Goal: Check status: Check status

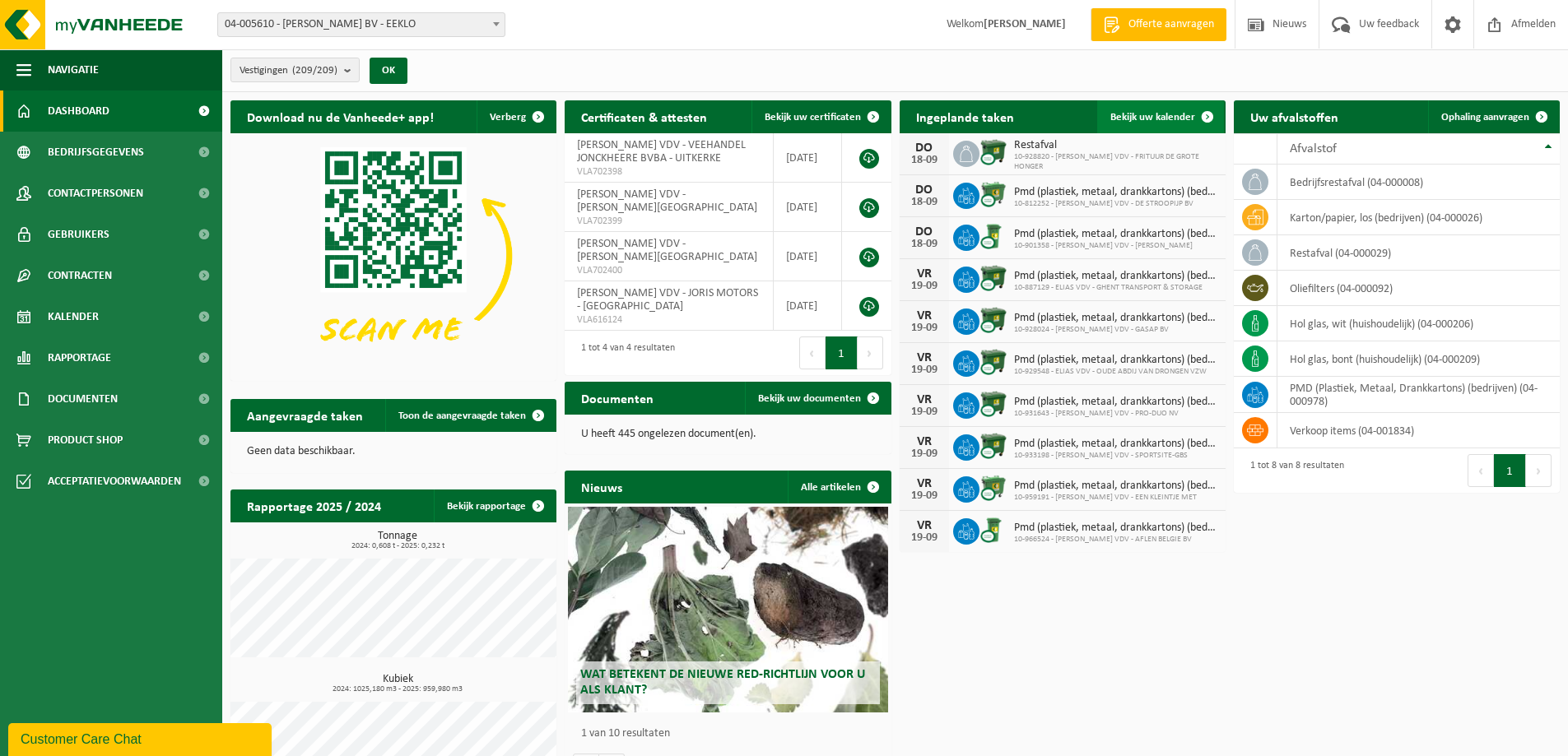
click at [1159, 112] on span "Bekijk uw kalender" at bounding box center [1152, 117] width 84 height 11
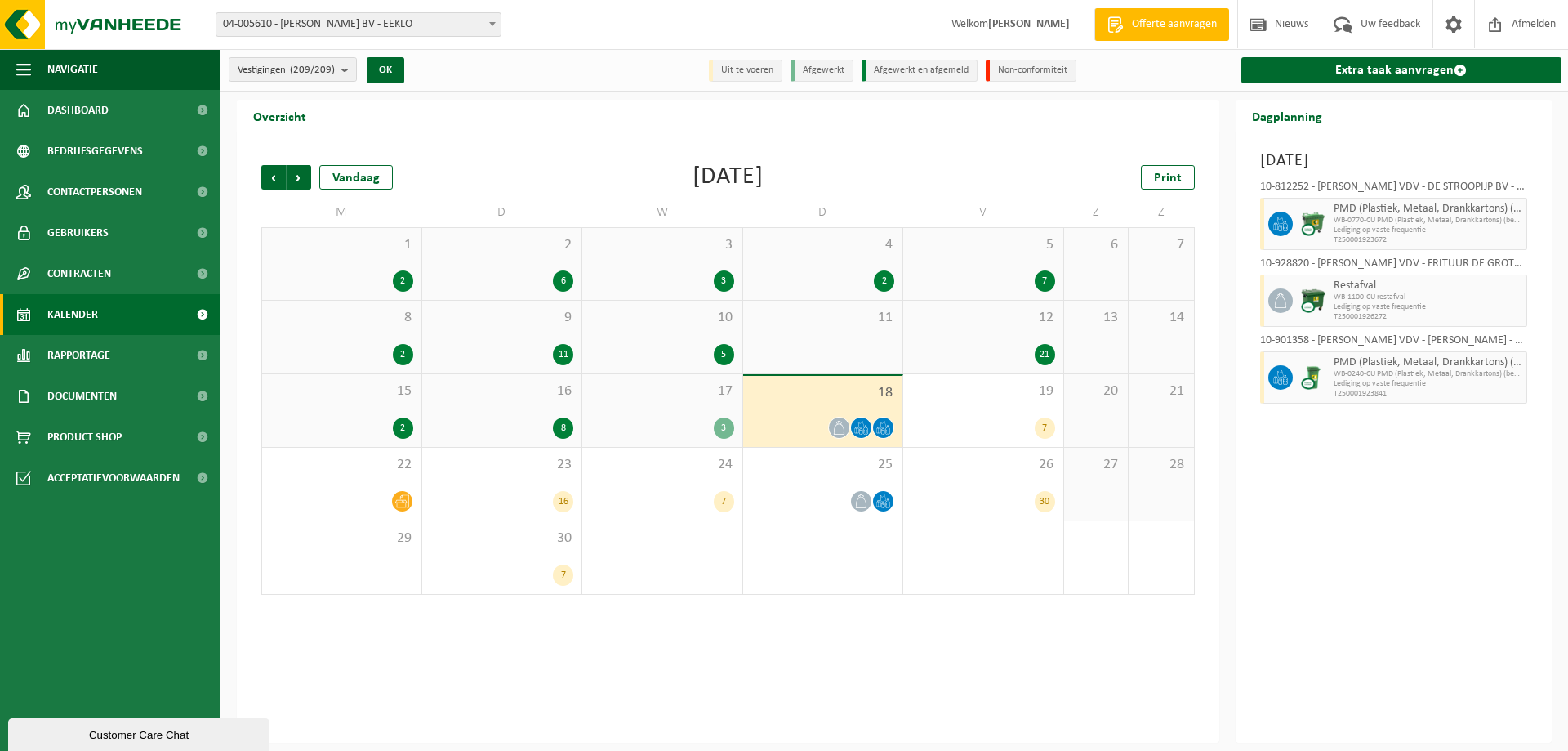
click at [652, 345] on div "5" at bounding box center [662, 355] width 143 height 21
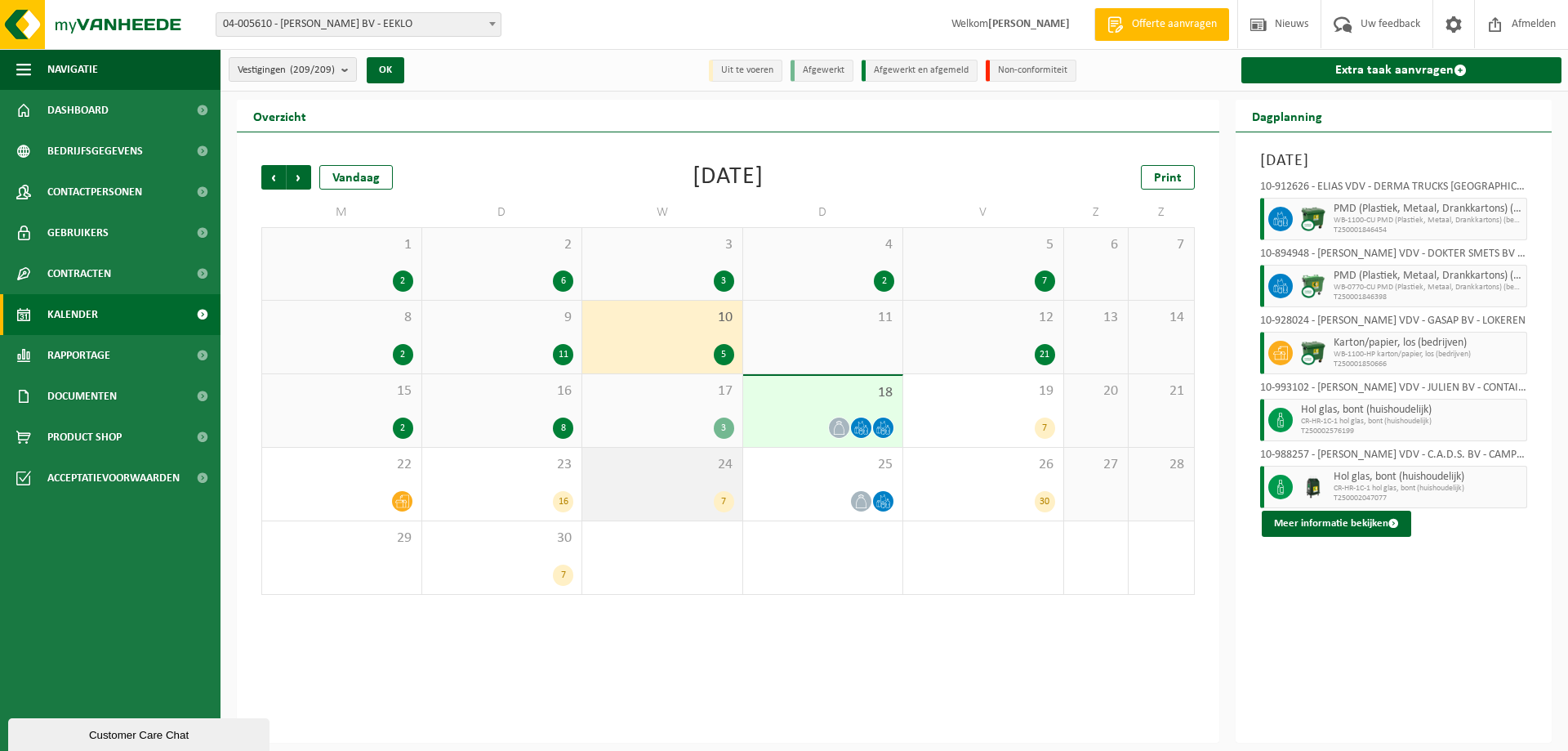
click at [649, 483] on div "24 7" at bounding box center [662, 484] width 160 height 73
